Goal: Task Accomplishment & Management: Manage account settings

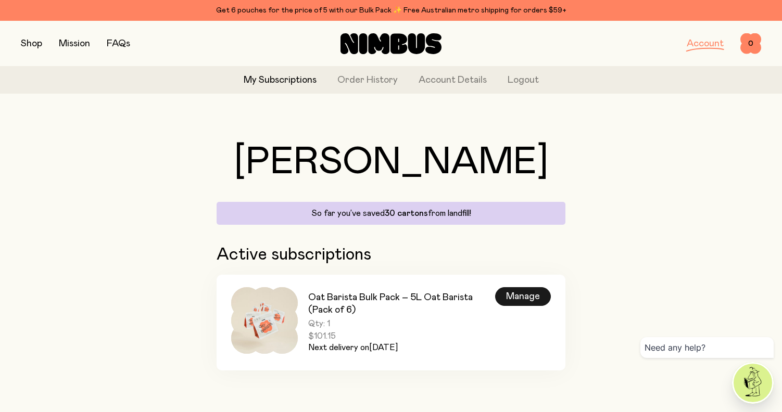
click at [503, 296] on div "Manage" at bounding box center [523, 296] width 56 height 19
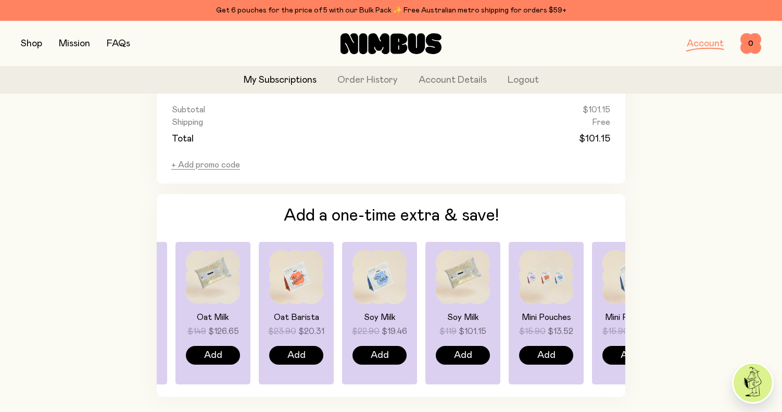
scroll to position [734, 0]
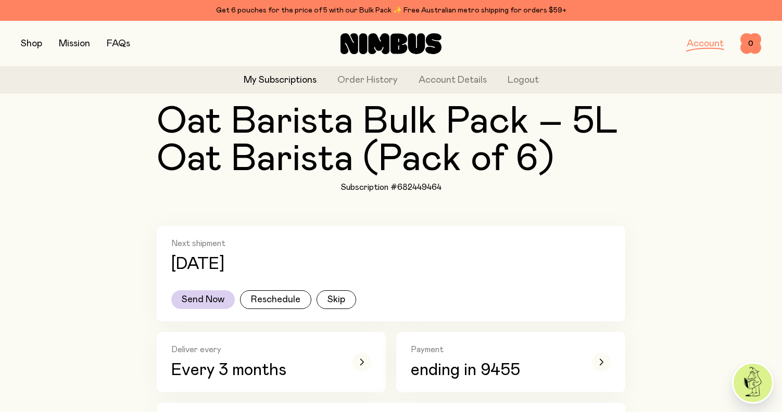
scroll to position [100, 0]
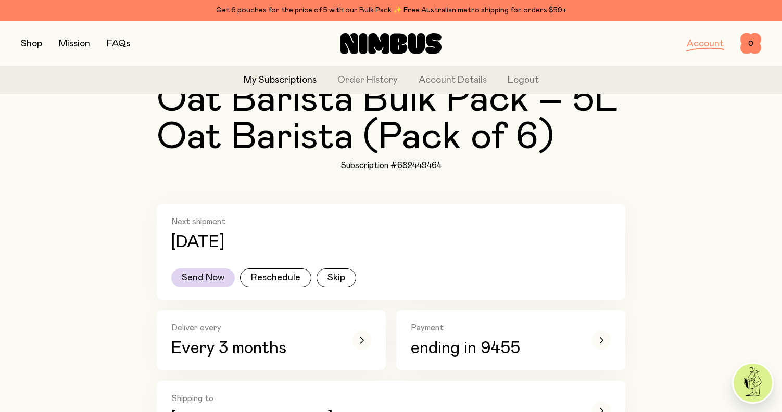
click at [216, 282] on button "Send Now" at bounding box center [203, 278] width 64 height 19
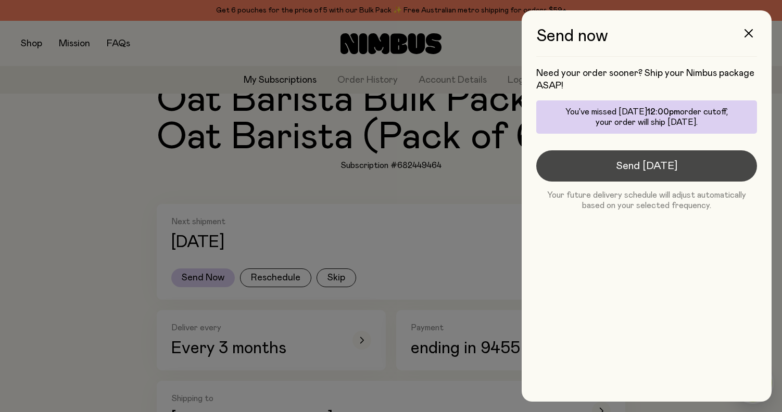
click at [679, 174] on button "Send [DATE]" at bounding box center [646, 165] width 221 height 31
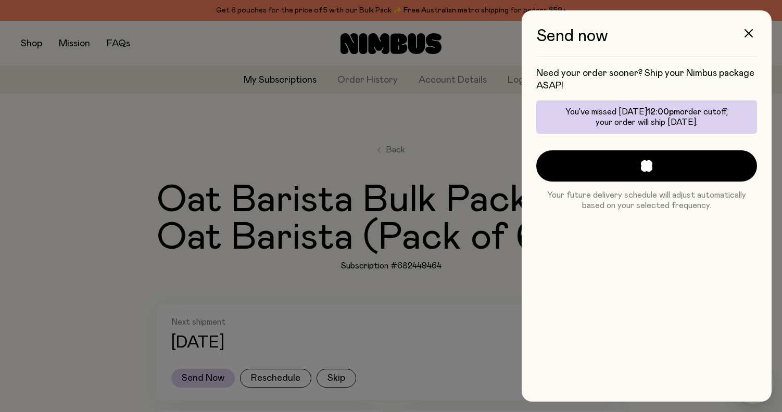
scroll to position [100, 0]
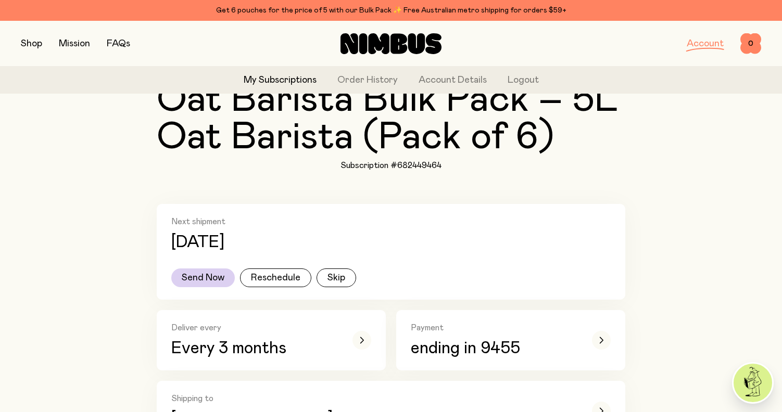
click at [717, 41] on link "Account" at bounding box center [705, 43] width 37 height 9
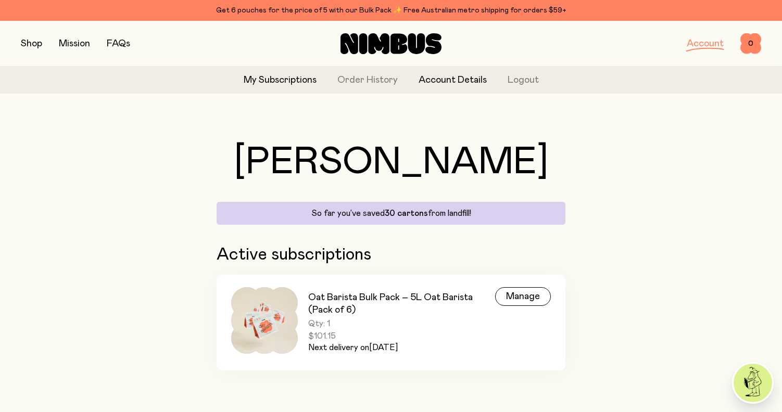
click at [449, 80] on link "Account Details" at bounding box center [452, 80] width 68 height 14
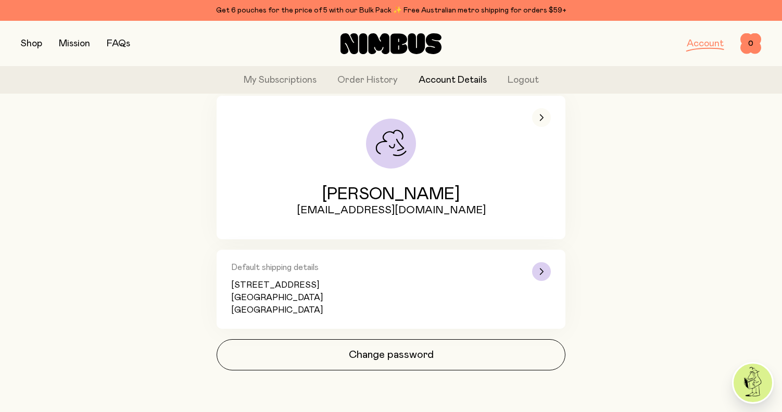
scroll to position [94, 0]
click at [409, 273] on div "Default shipping details [STREET_ADDRESS]" at bounding box center [391, 289] width 320 height 54
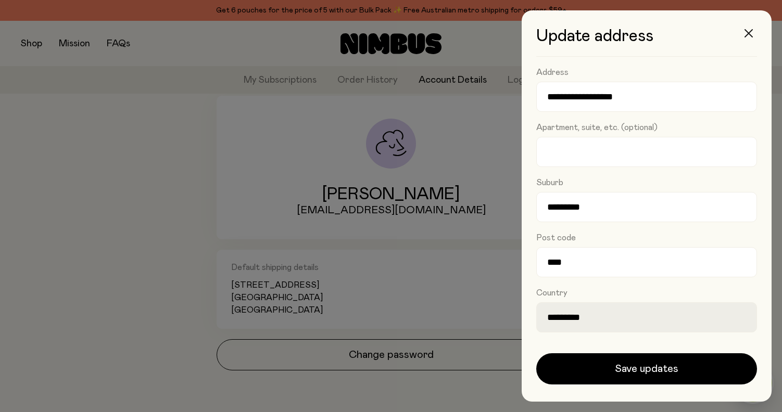
click at [748, 39] on button "button" at bounding box center [748, 33] width 25 height 25
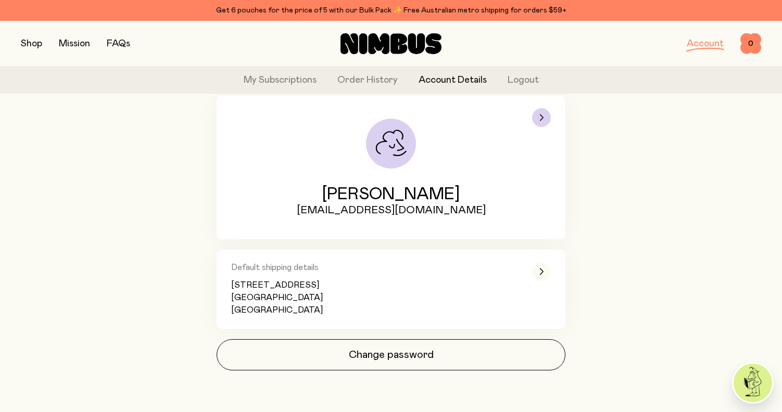
scroll to position [94, 0]
click at [424, 159] on div "[PERSON_NAME] [EMAIL_ADDRESS][DOMAIN_NAME]" at bounding box center [374, 167] width 286 height 119
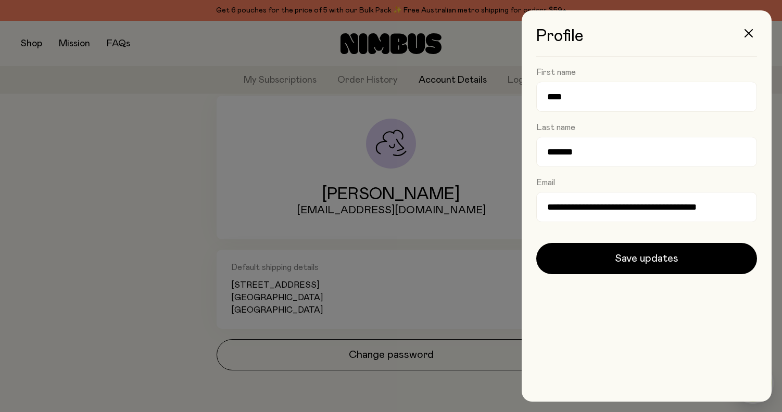
scroll to position [0, 0]
click at [752, 40] on button "button" at bounding box center [748, 33] width 25 height 25
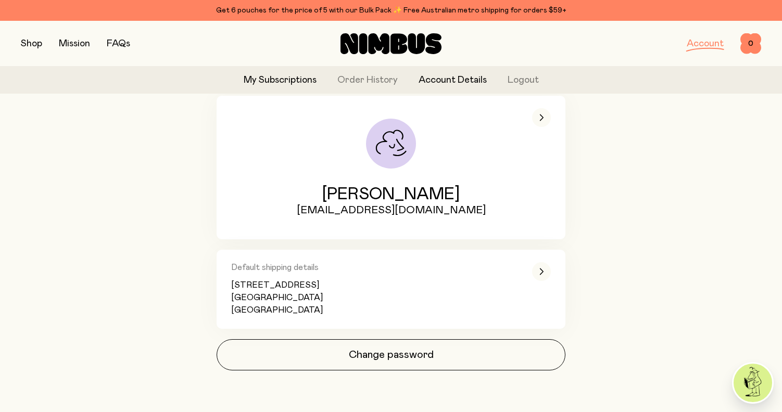
click at [290, 84] on link "My Subscriptions" at bounding box center [280, 80] width 73 height 14
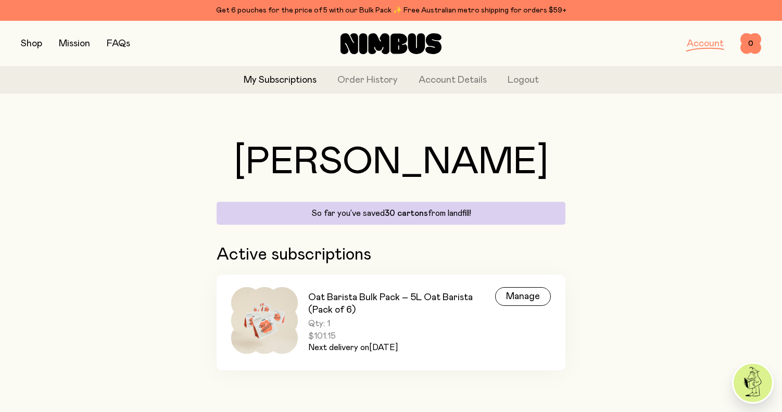
click at [459, 66] on div "Shop Mission FAQs Account 0 0" at bounding box center [391, 43] width 740 height 45
click at [459, 80] on link "Account Details" at bounding box center [452, 80] width 68 height 14
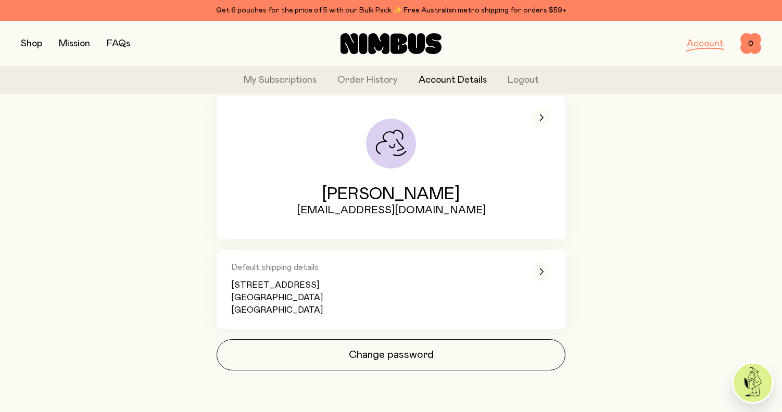
scroll to position [94, 0]
click at [705, 52] on div "Account 0 0" at bounding box center [637, 43] width 247 height 21
click at [705, 49] on div "Account" at bounding box center [705, 43] width 37 height 15
click at [703, 44] on link "Account" at bounding box center [705, 43] width 37 height 9
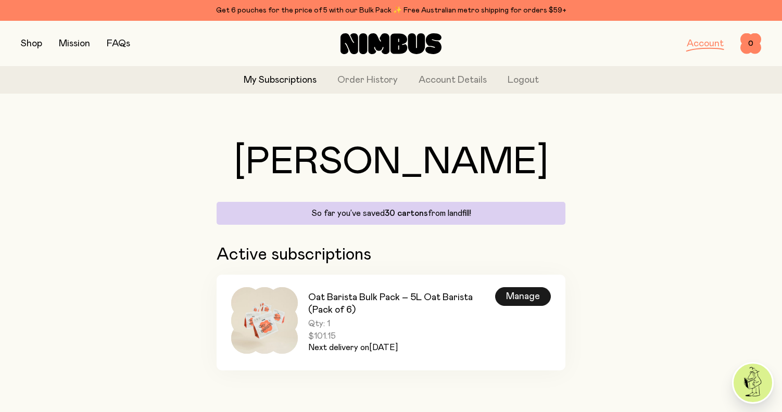
click at [518, 300] on div "Manage" at bounding box center [523, 296] width 56 height 19
